Goal: Information Seeking & Learning: Learn about a topic

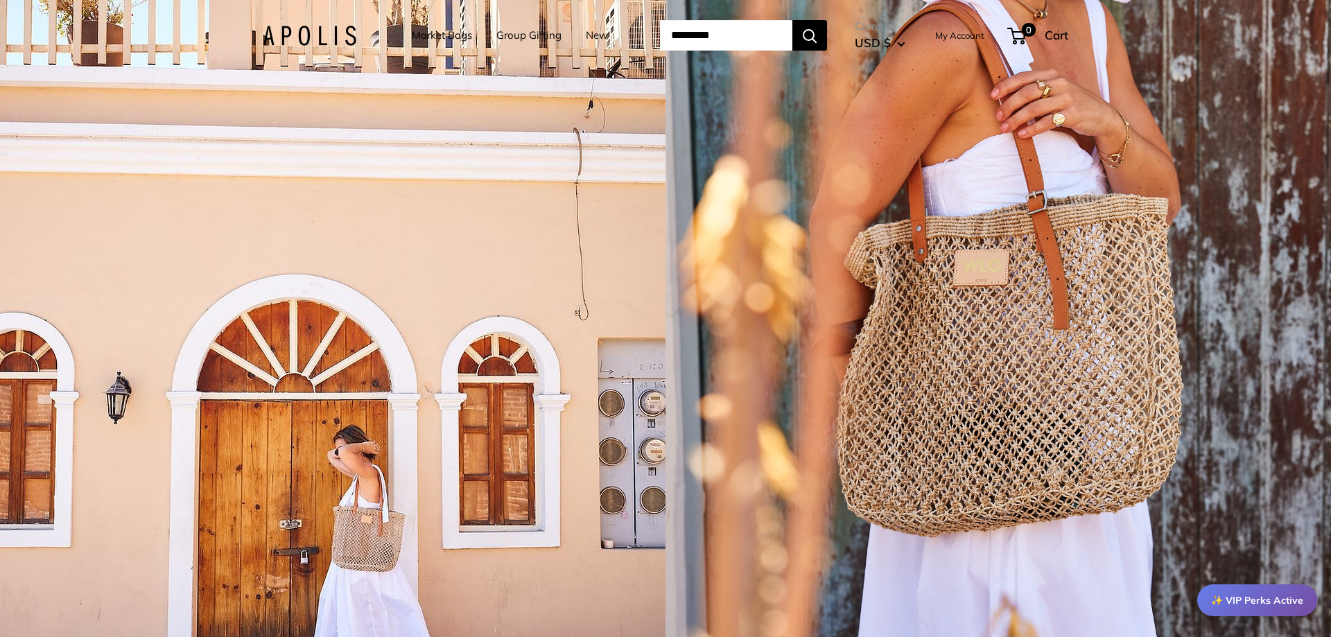
click at [415, 37] on link "Market Bags" at bounding box center [442, 35] width 60 height 19
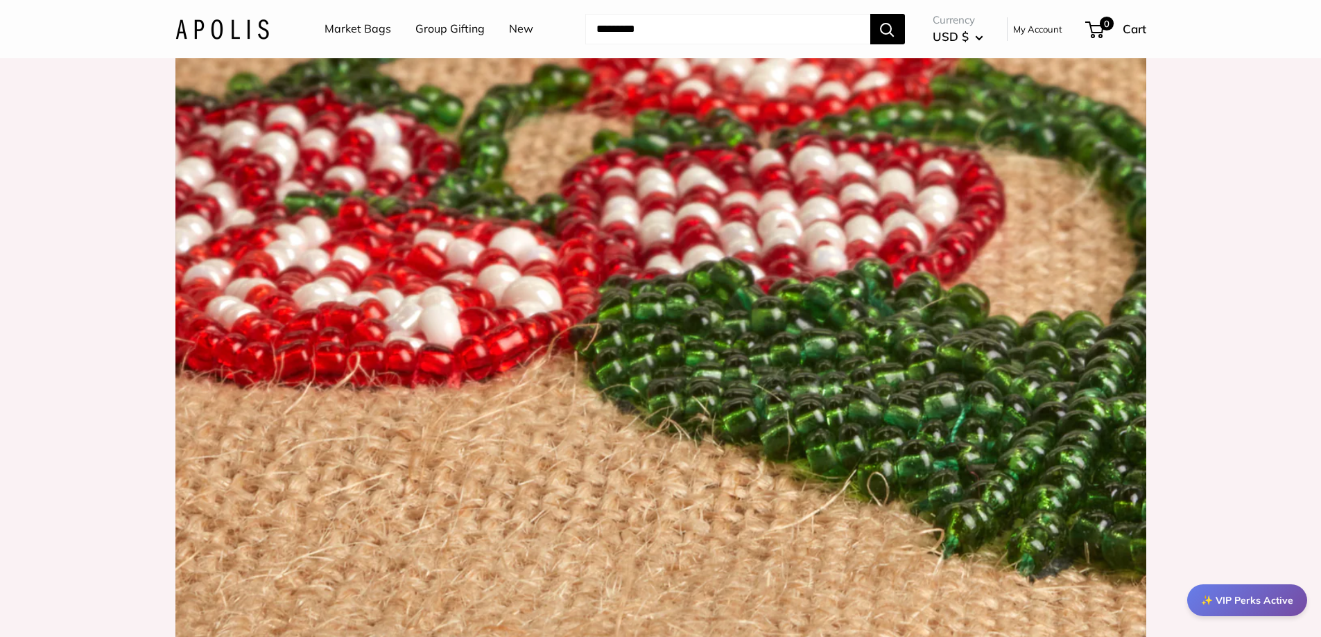
scroll to position [1664, 0]
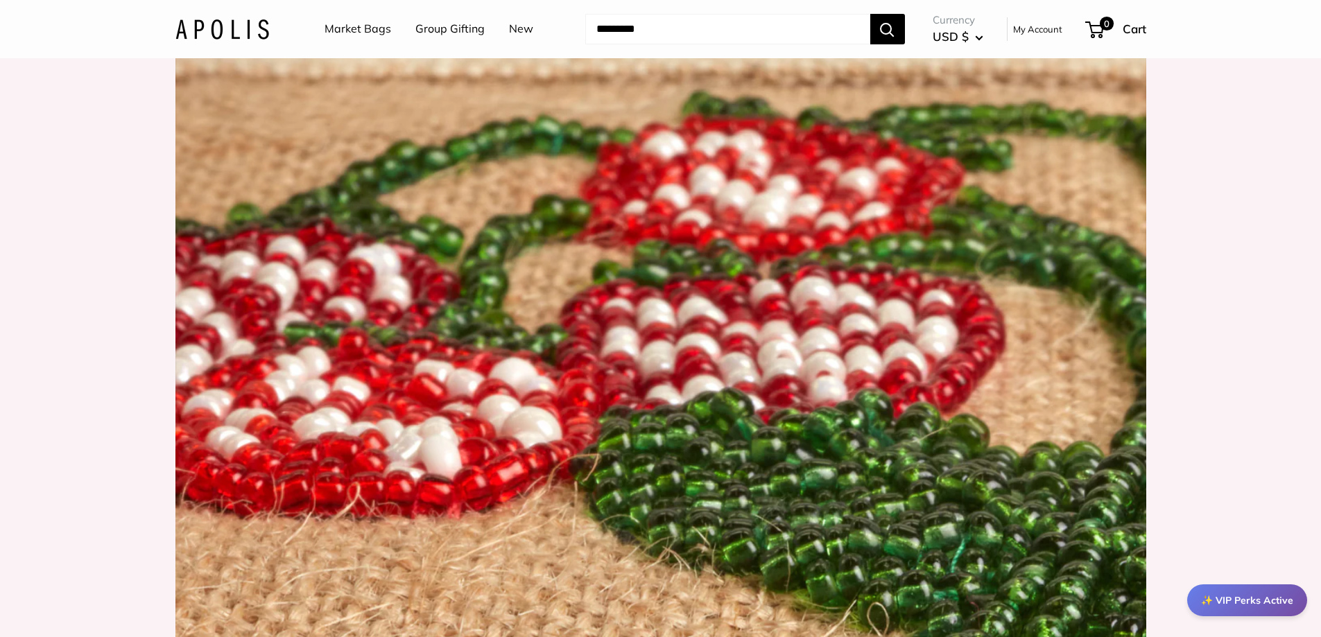
click at [352, 25] on link "Market Bags" at bounding box center [357, 29] width 67 height 21
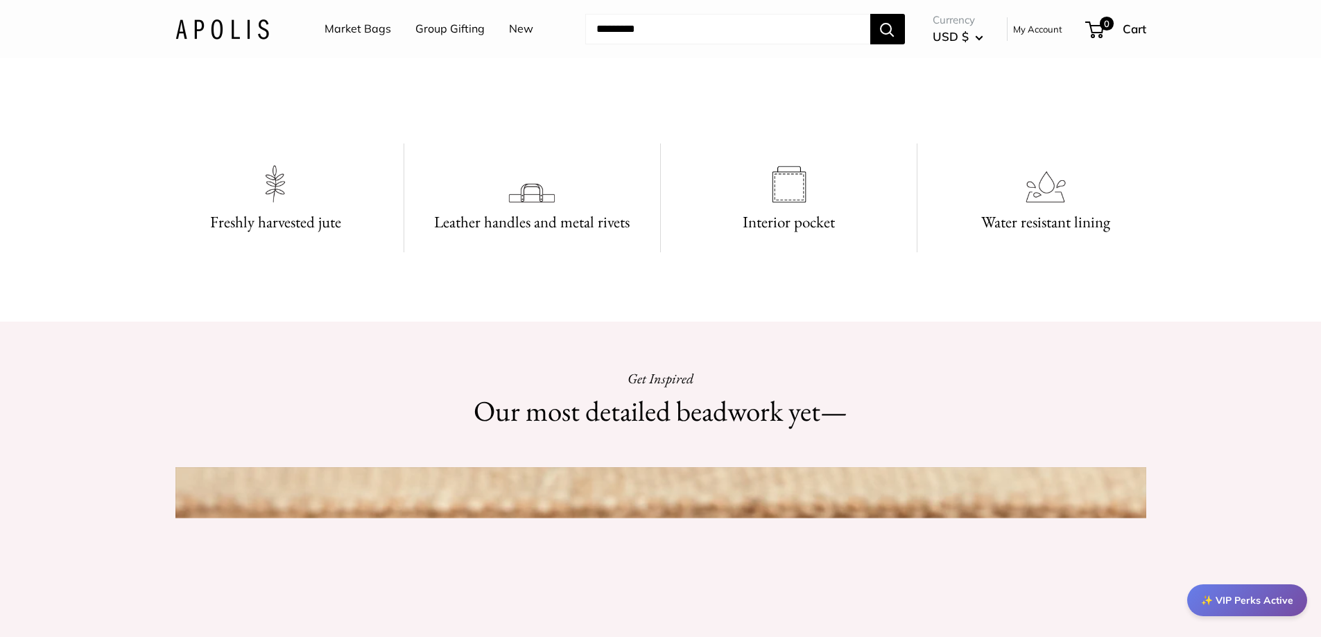
scroll to position [1248, 0]
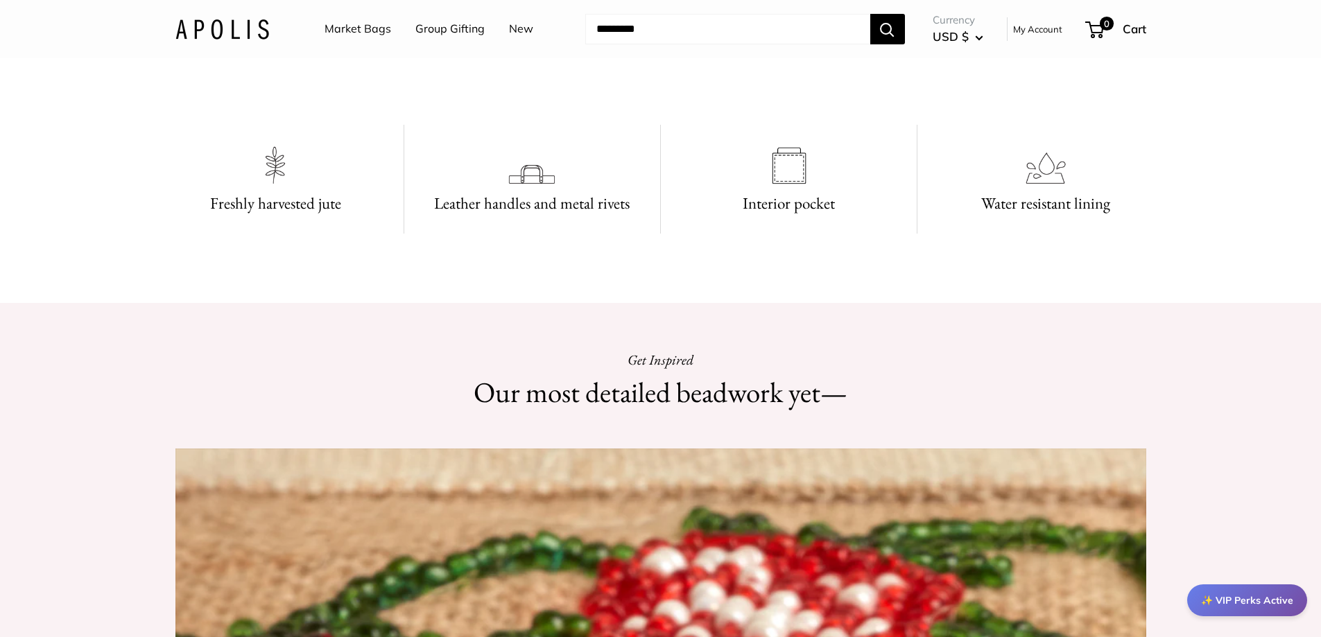
click at [651, 96] on video at bounding box center [661, 44] width 208 height 104
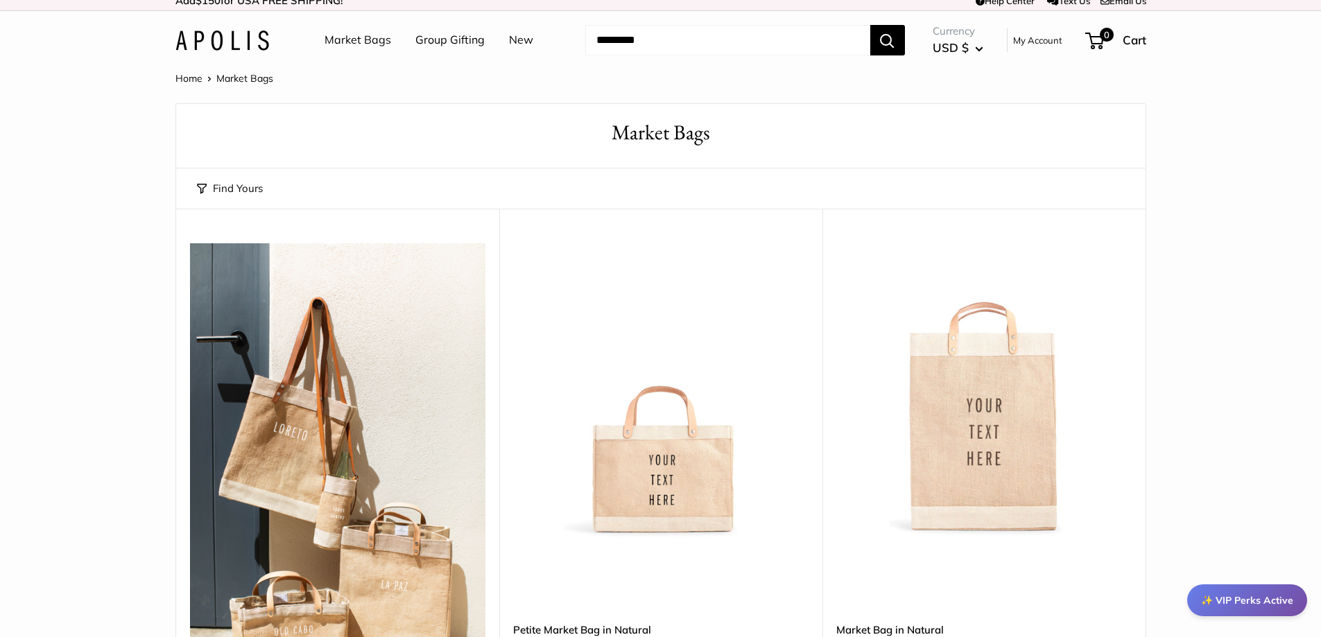
scroll to position [277, 0]
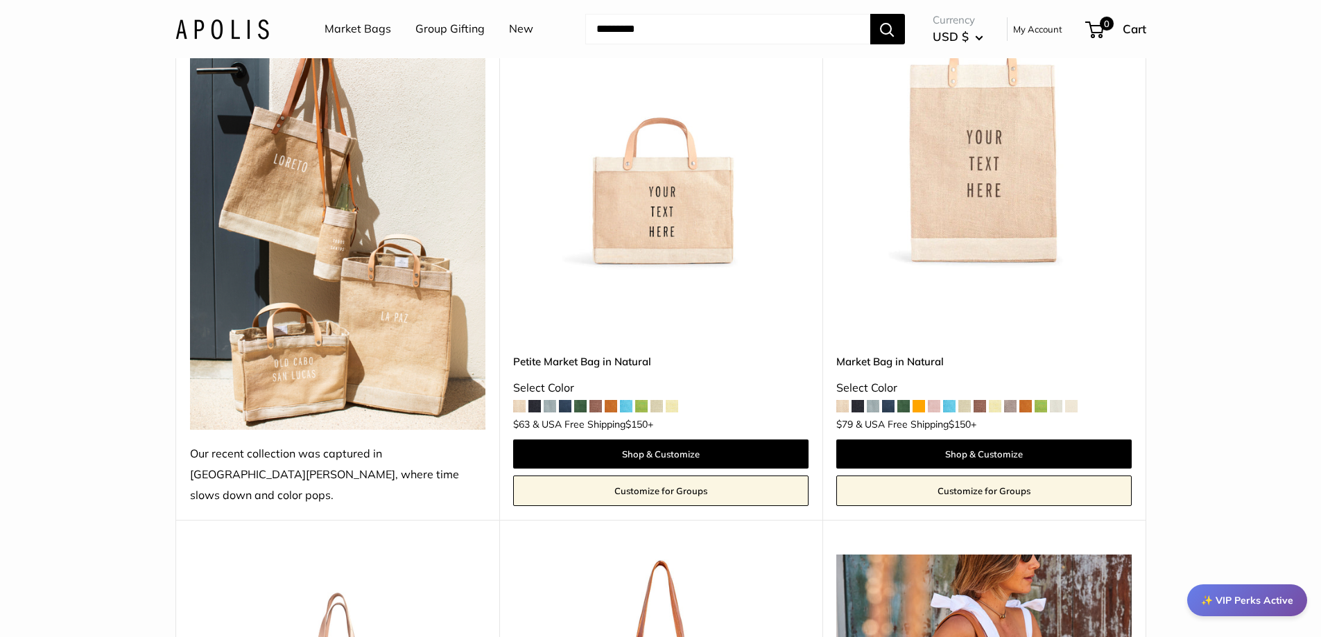
click at [627, 400] on span at bounding box center [626, 406] width 12 height 12
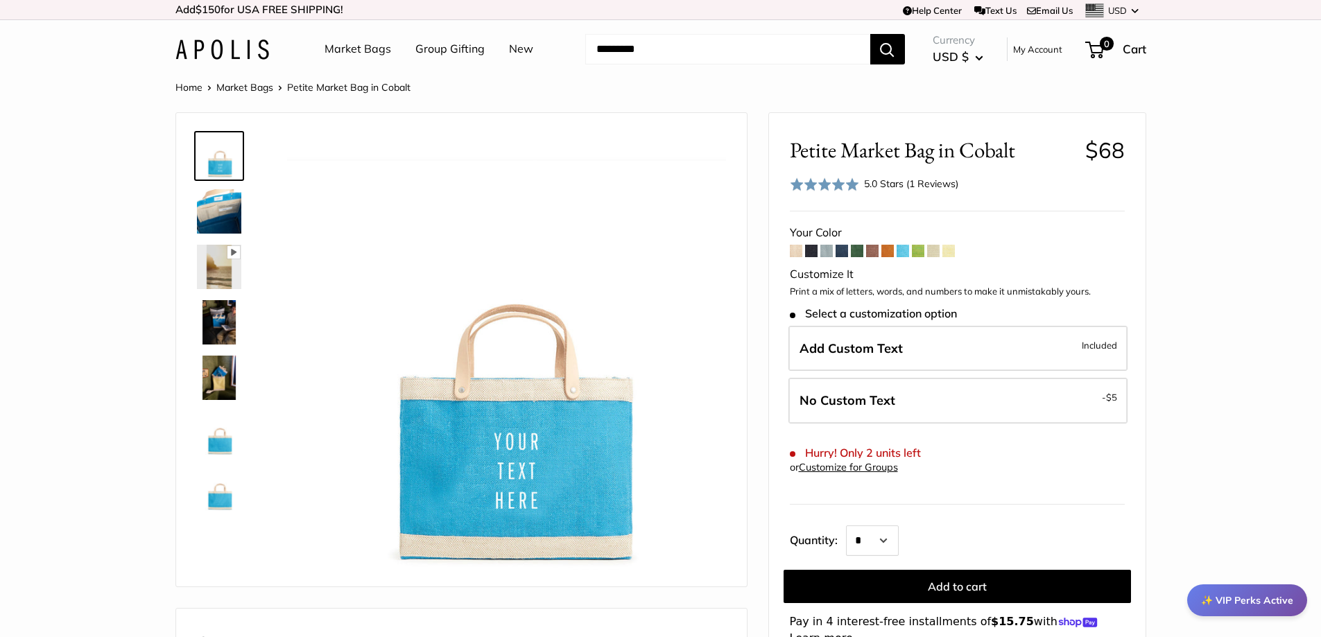
click at [882, 467] on link "Customize for Groups" at bounding box center [848, 467] width 99 height 12
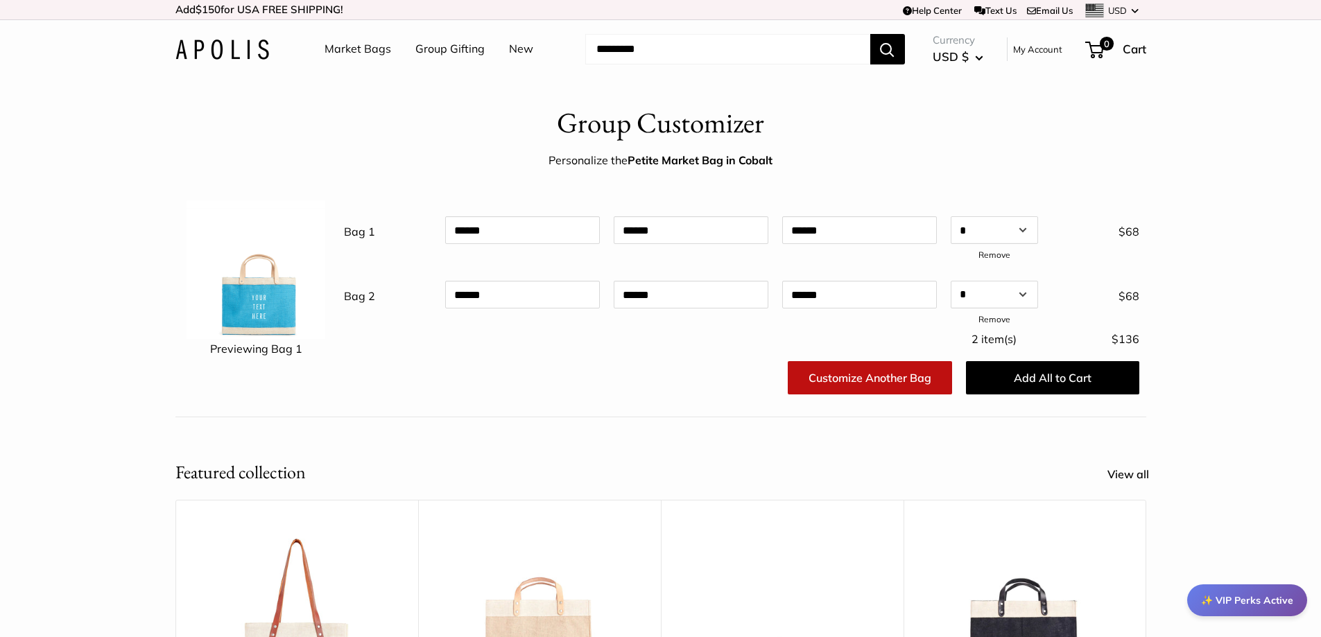
click at [1256, 601] on div "✨ VIP Perks Active" at bounding box center [1247, 600] width 120 height 32
click at [911, 11] on link "Help Center" at bounding box center [932, 10] width 59 height 11
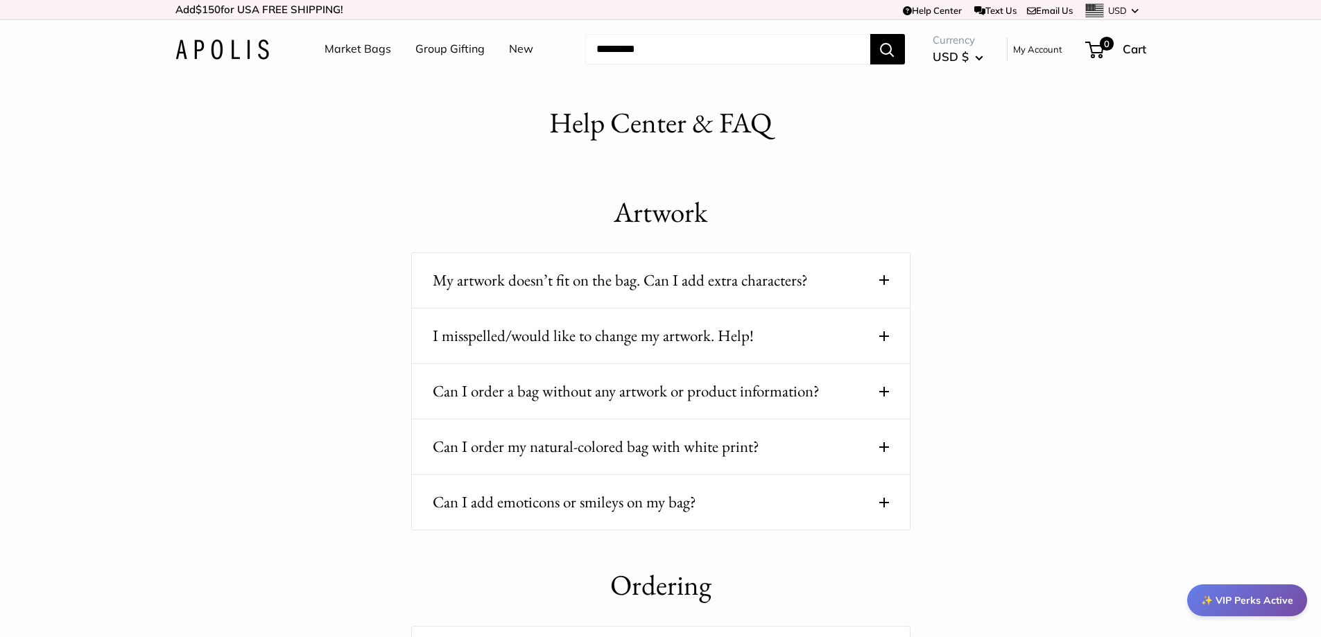
click at [985, 9] on link "Text Us" at bounding box center [995, 10] width 42 height 11
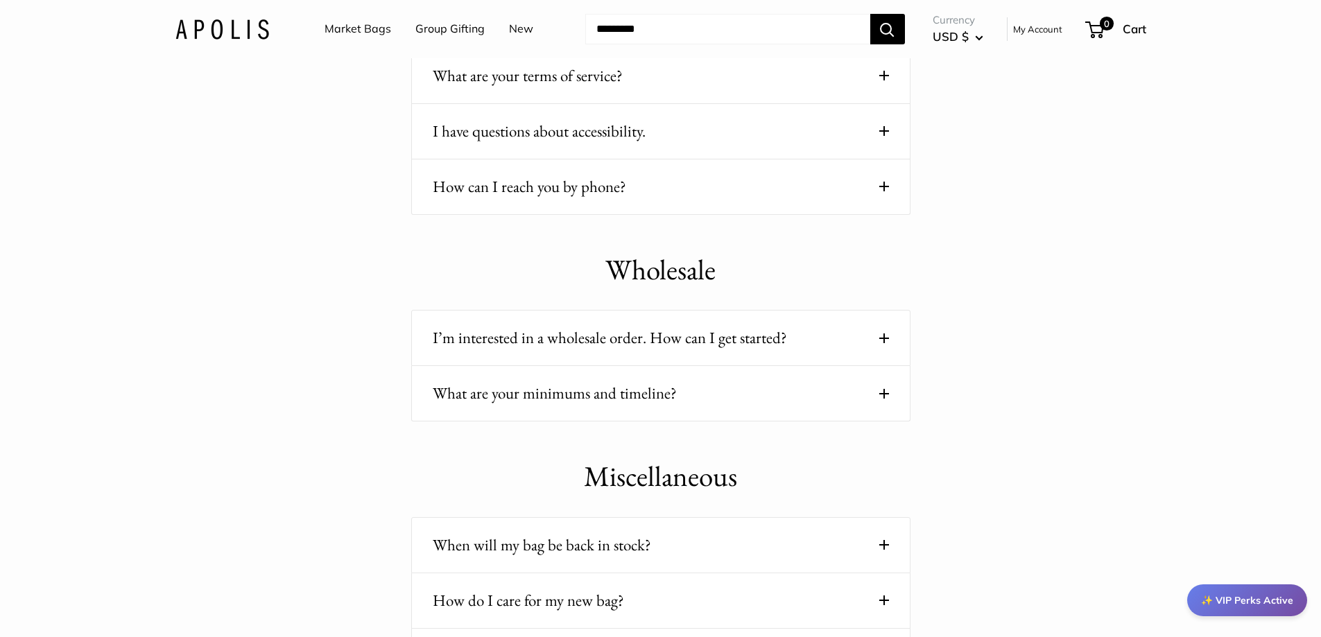
scroll to position [1664, 0]
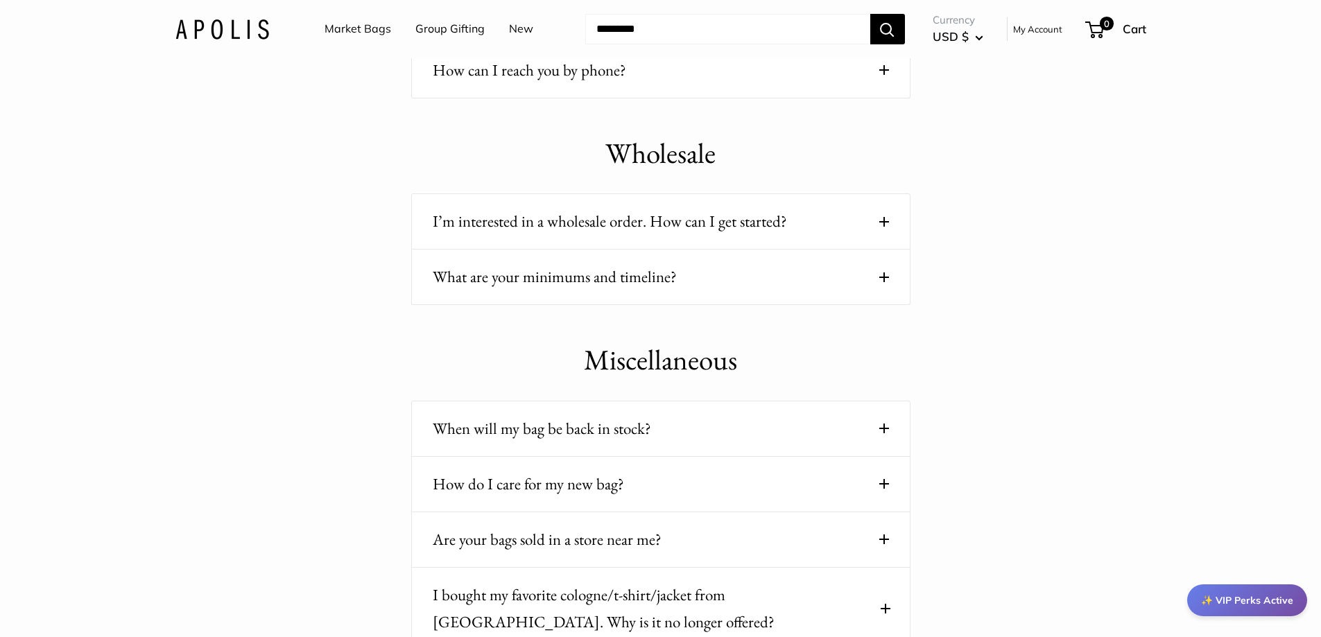
click at [680, 223] on button "I’m interested in a wholesale order. How can I get started?" at bounding box center [661, 221] width 456 height 27
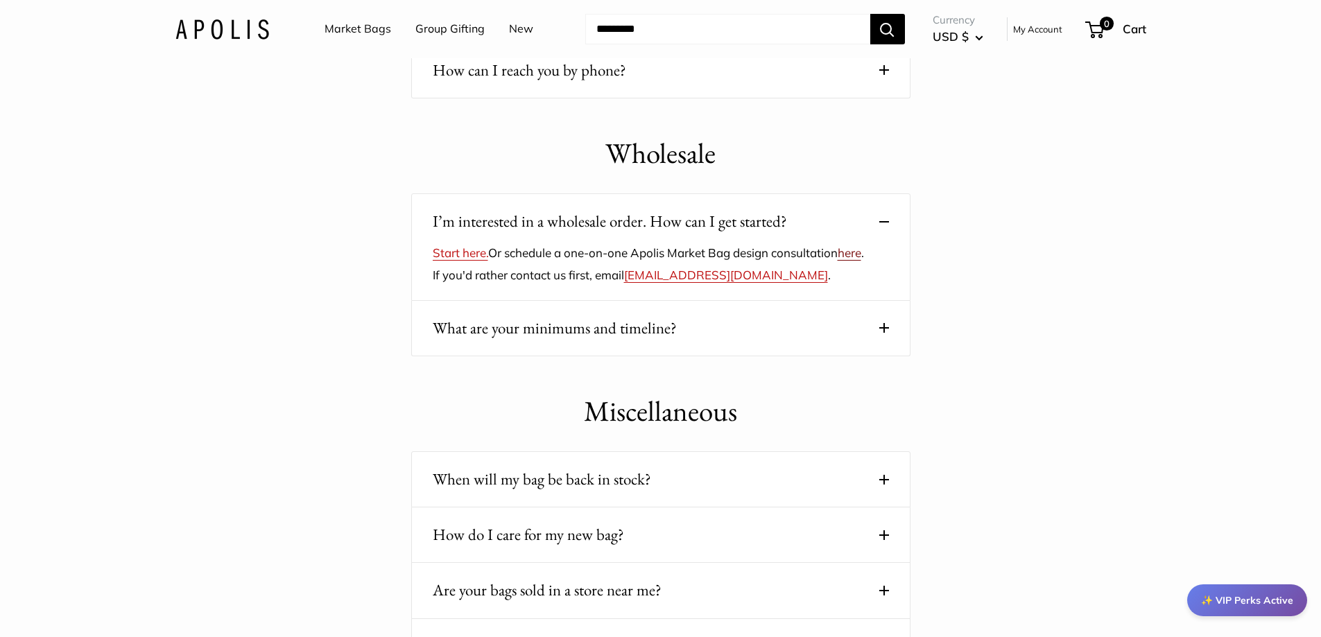
click at [838, 260] on link "here" at bounding box center [850, 252] width 24 height 15
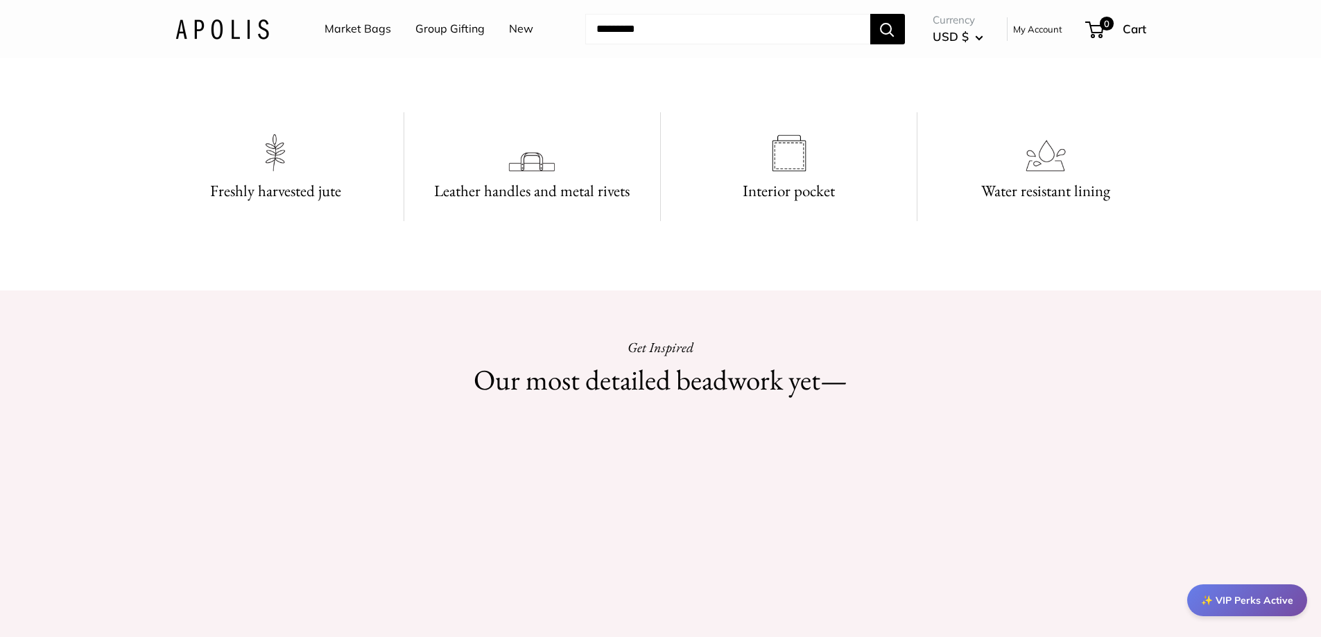
scroll to position [1317, 0]
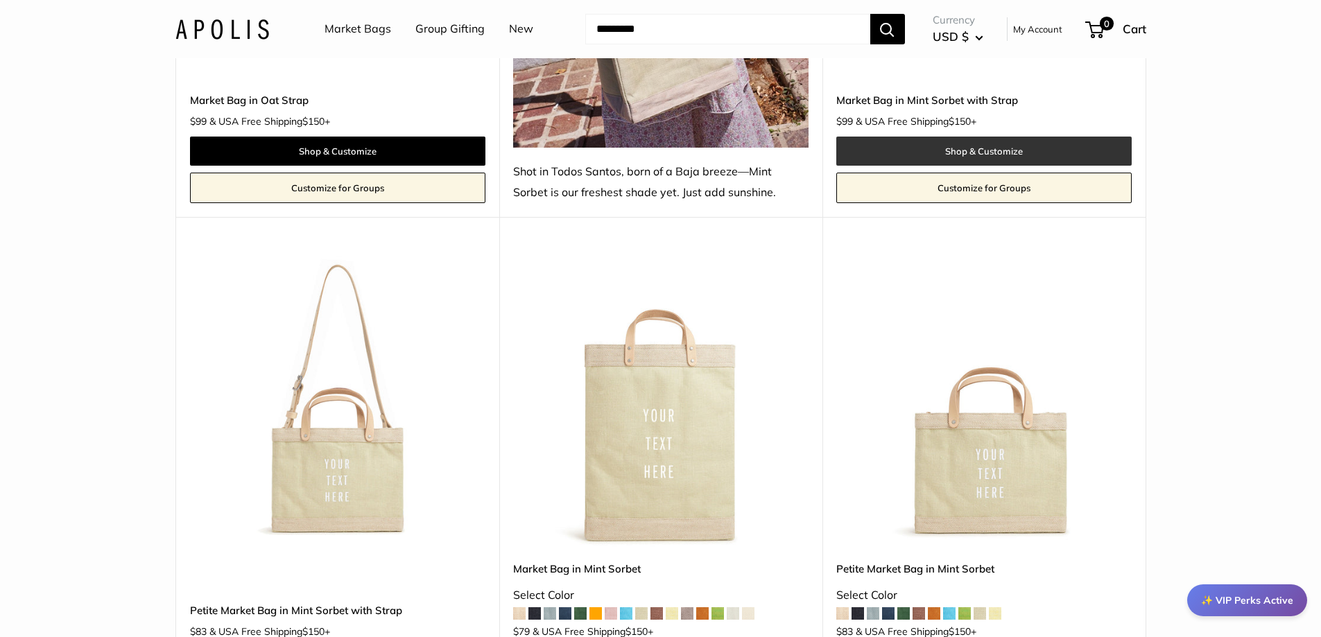
scroll to position [6101, 0]
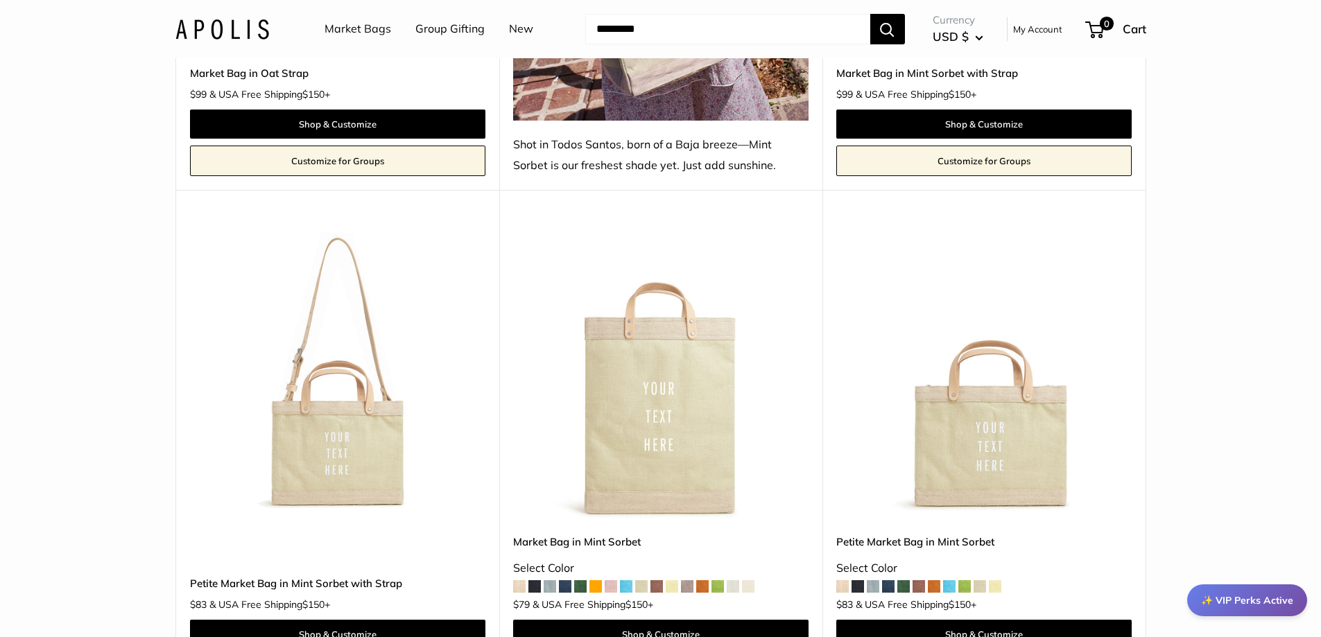
click at [951, 580] on span at bounding box center [949, 586] width 12 height 12
